Goal: Obtain resource: Download file/media

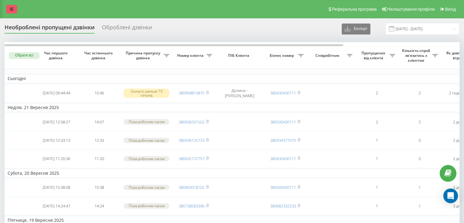
click at [11, 11] on icon at bounding box center [12, 9] width 4 height 4
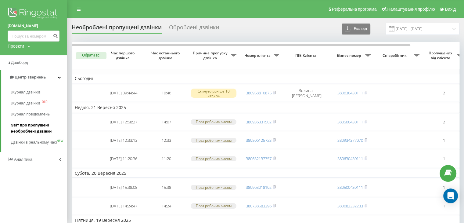
click at [32, 128] on span "Звіт про пропущені необроблені дзвінки" at bounding box center [37, 128] width 53 height 12
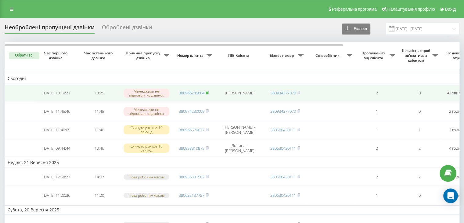
click at [208, 91] on icon at bounding box center [207, 93] width 3 height 4
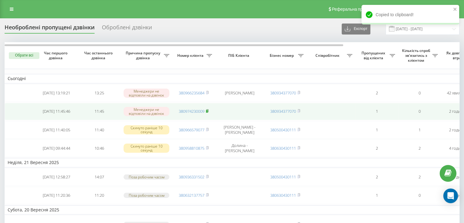
click at [209, 111] on icon at bounding box center [207, 111] width 3 height 4
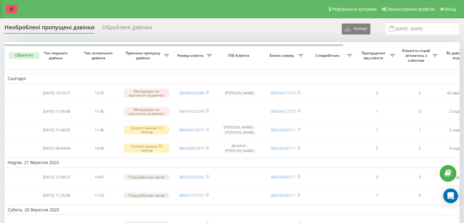
click at [10, 9] on icon at bounding box center [12, 9] width 4 height 4
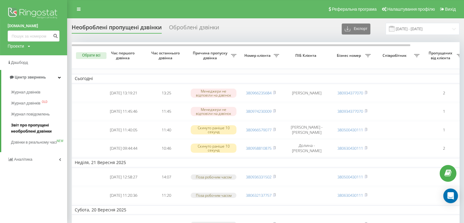
click at [29, 128] on span "Звіт про пропущені необроблені дзвінки" at bounding box center [37, 128] width 53 height 12
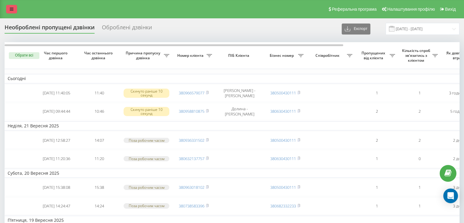
click at [7, 5] on link at bounding box center [11, 9] width 11 height 9
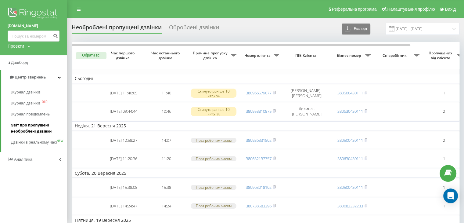
click at [21, 125] on span "Звіт про пропущені необроблені дзвінки" at bounding box center [37, 128] width 53 height 12
